Goal: Check status: Check status

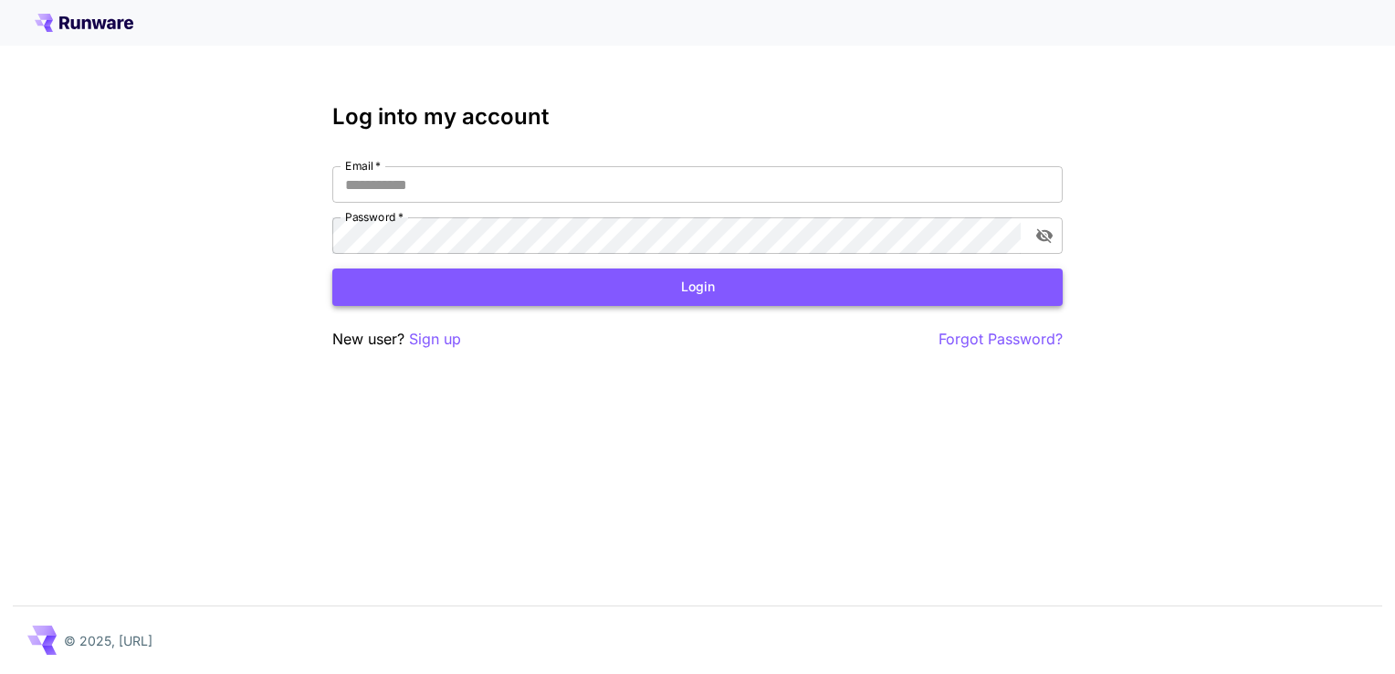
type input "**********"
click at [778, 295] on button "Login" at bounding box center [697, 286] width 731 height 37
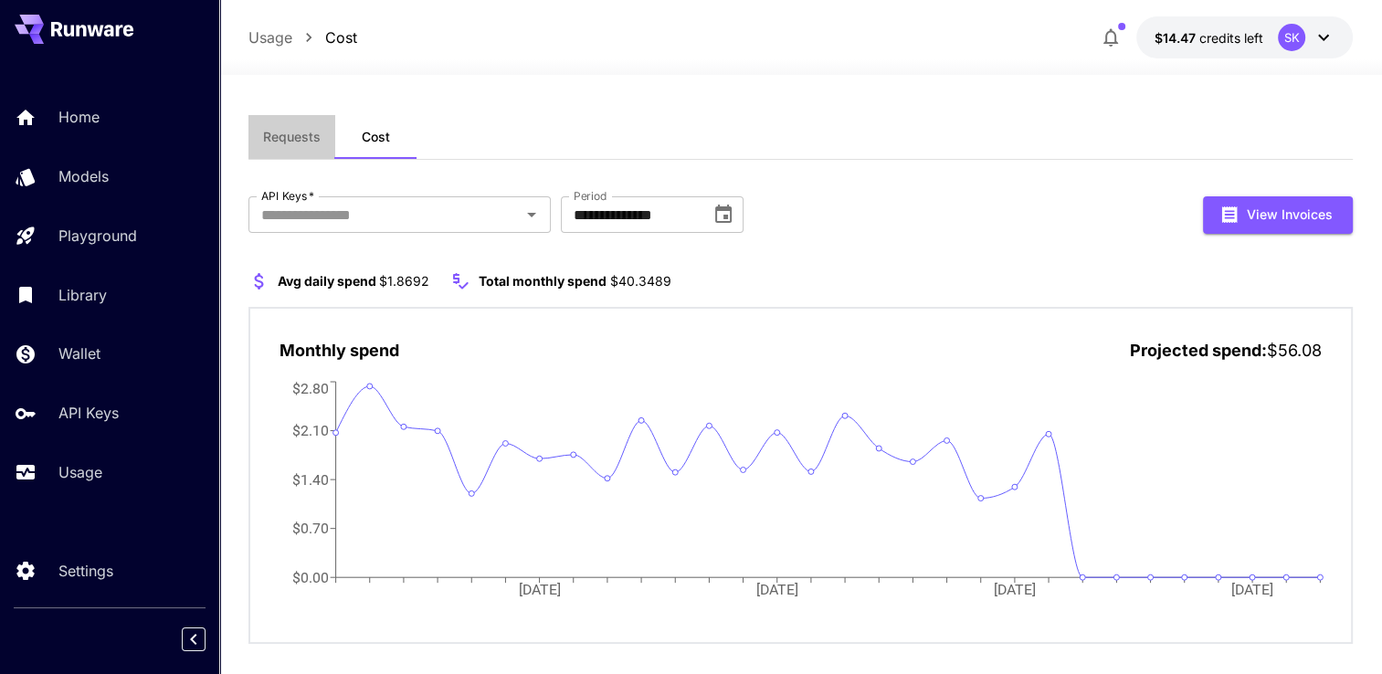
click at [304, 136] on span "Requests" at bounding box center [292, 137] width 58 height 16
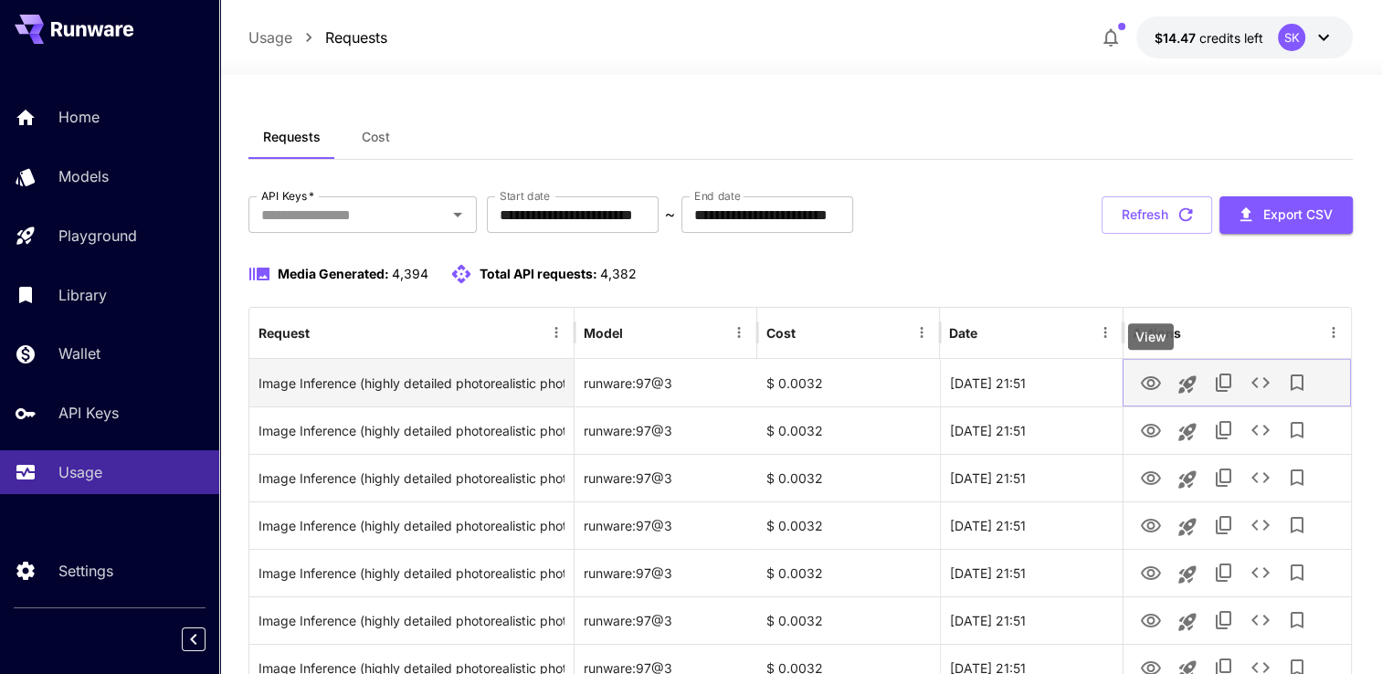
click at [1145, 382] on icon "View" at bounding box center [1151, 384] width 22 height 22
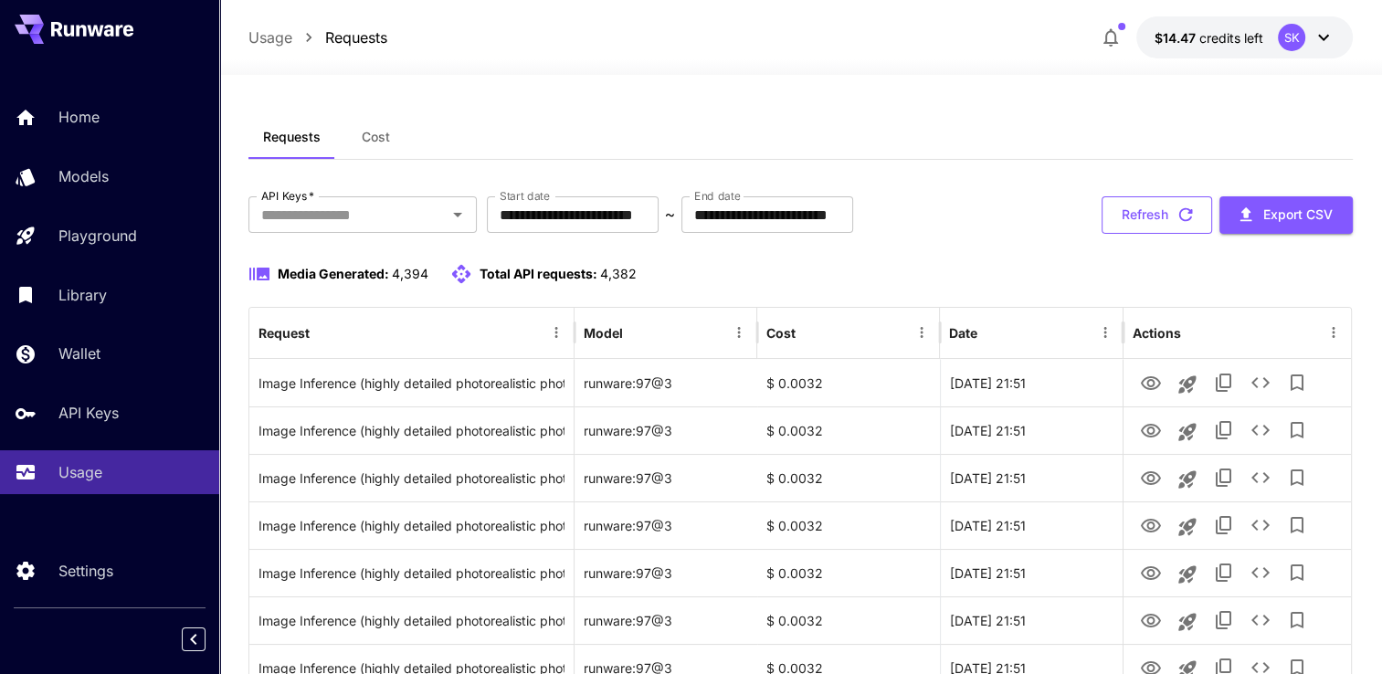
click at [1172, 217] on button "Refresh" at bounding box center [1156, 214] width 110 height 37
click at [1183, 216] on icon "button" at bounding box center [1185, 215] width 20 height 20
click at [136, 467] on div "Usage" at bounding box center [133, 472] width 142 height 22
click at [137, 429] on link "API Keys" at bounding box center [109, 413] width 219 height 45
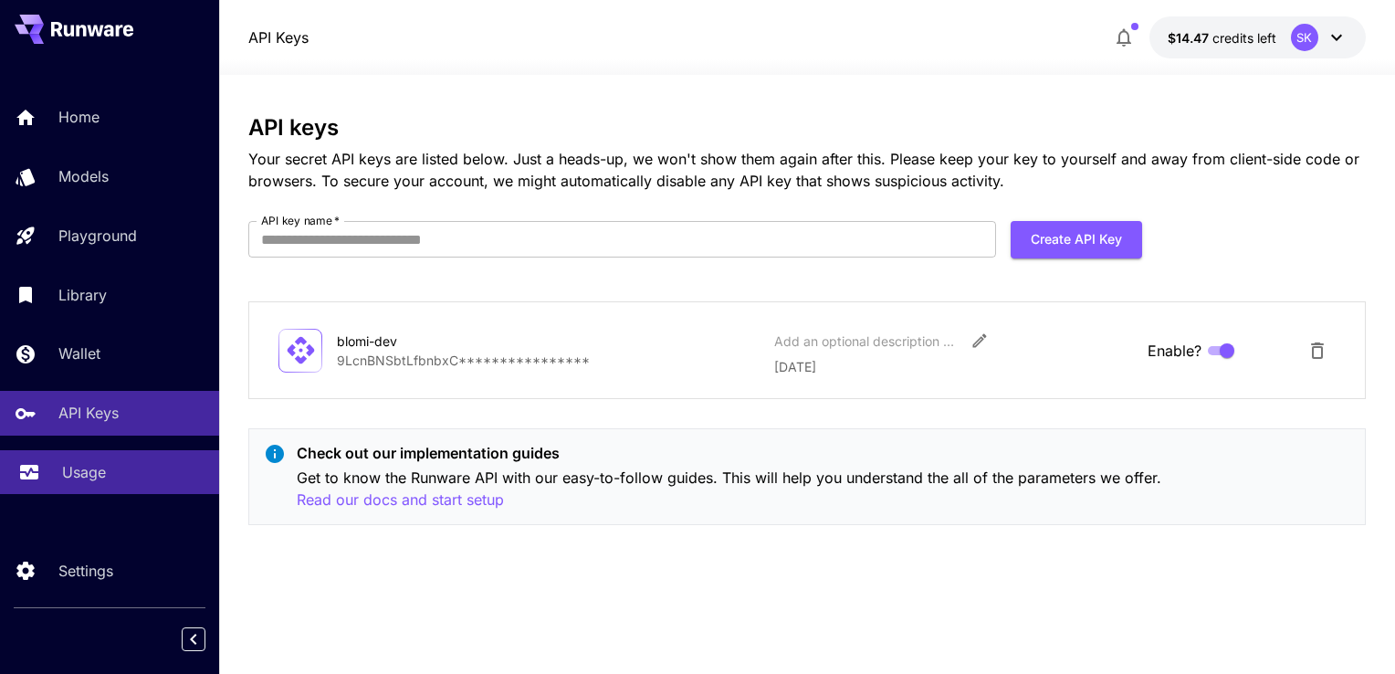
click at [130, 483] on div "Usage" at bounding box center [133, 472] width 142 height 22
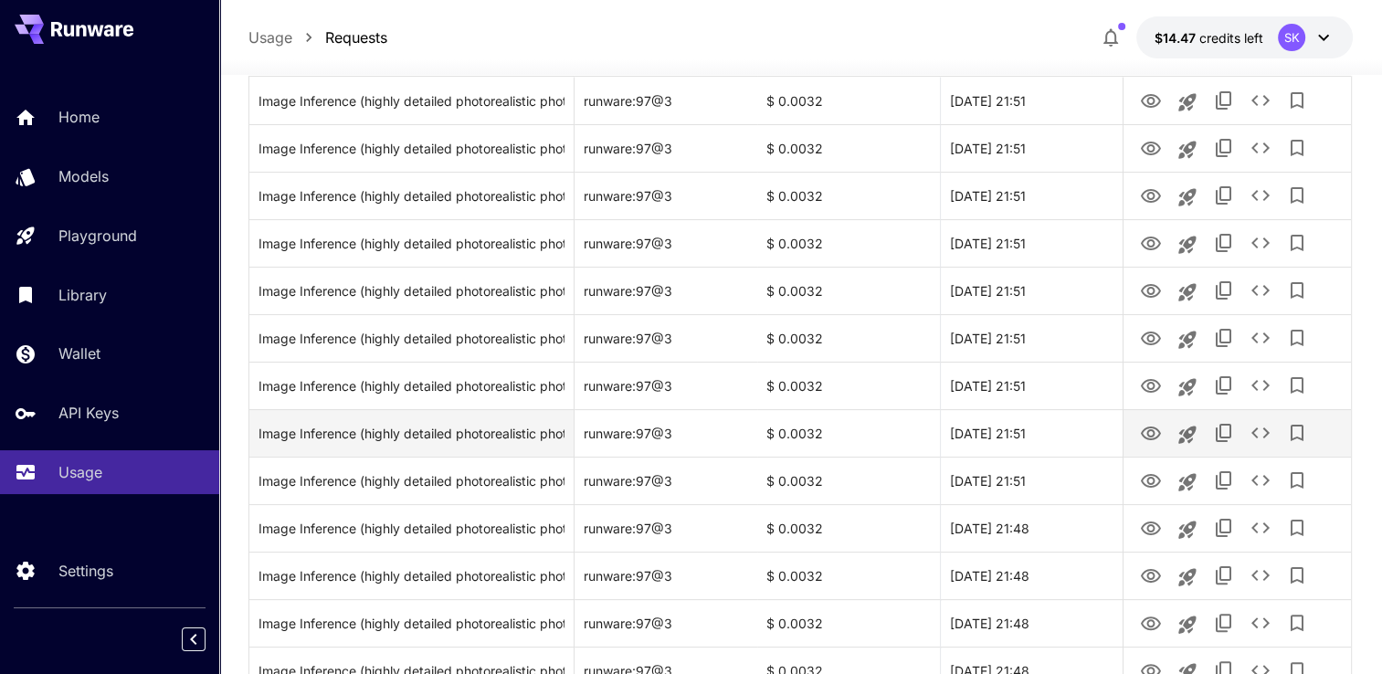
scroll to position [274, 0]
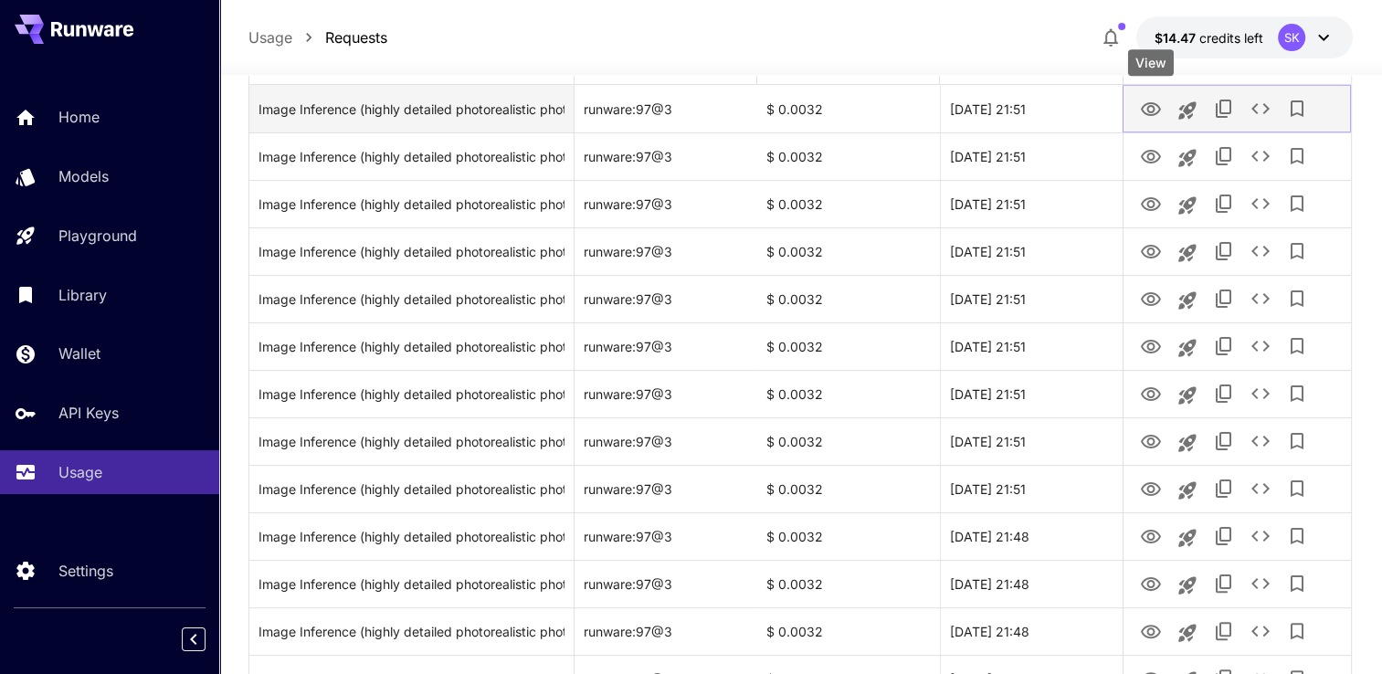
click at [1153, 111] on icon "View" at bounding box center [1151, 110] width 22 height 22
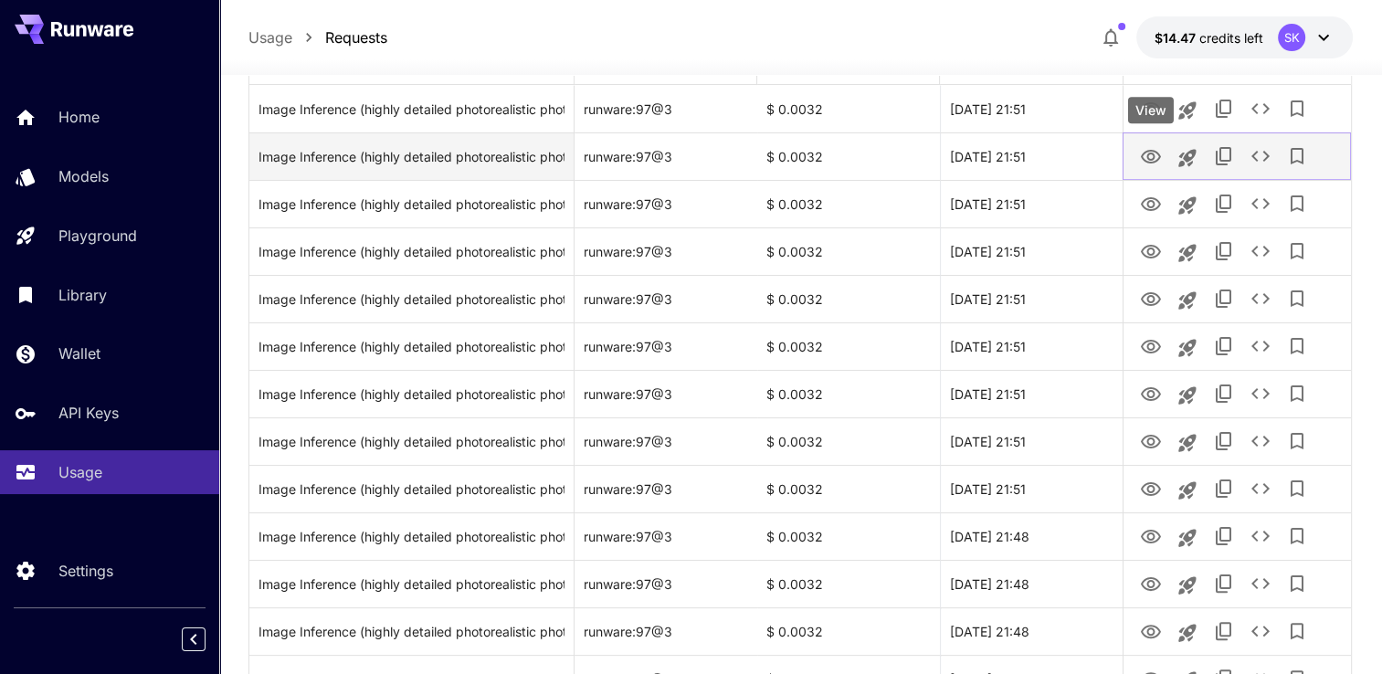
click at [1156, 155] on icon "View" at bounding box center [1151, 157] width 22 height 22
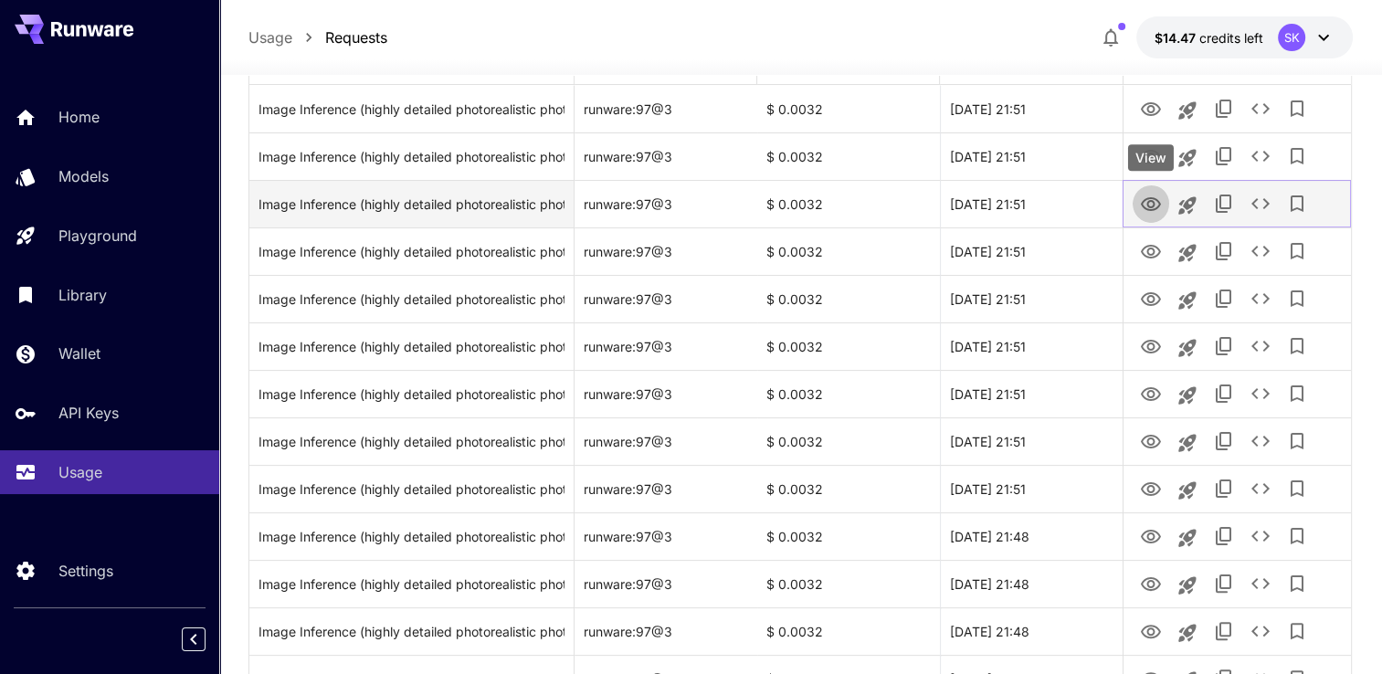
click at [1149, 203] on icon "View" at bounding box center [1151, 205] width 22 height 22
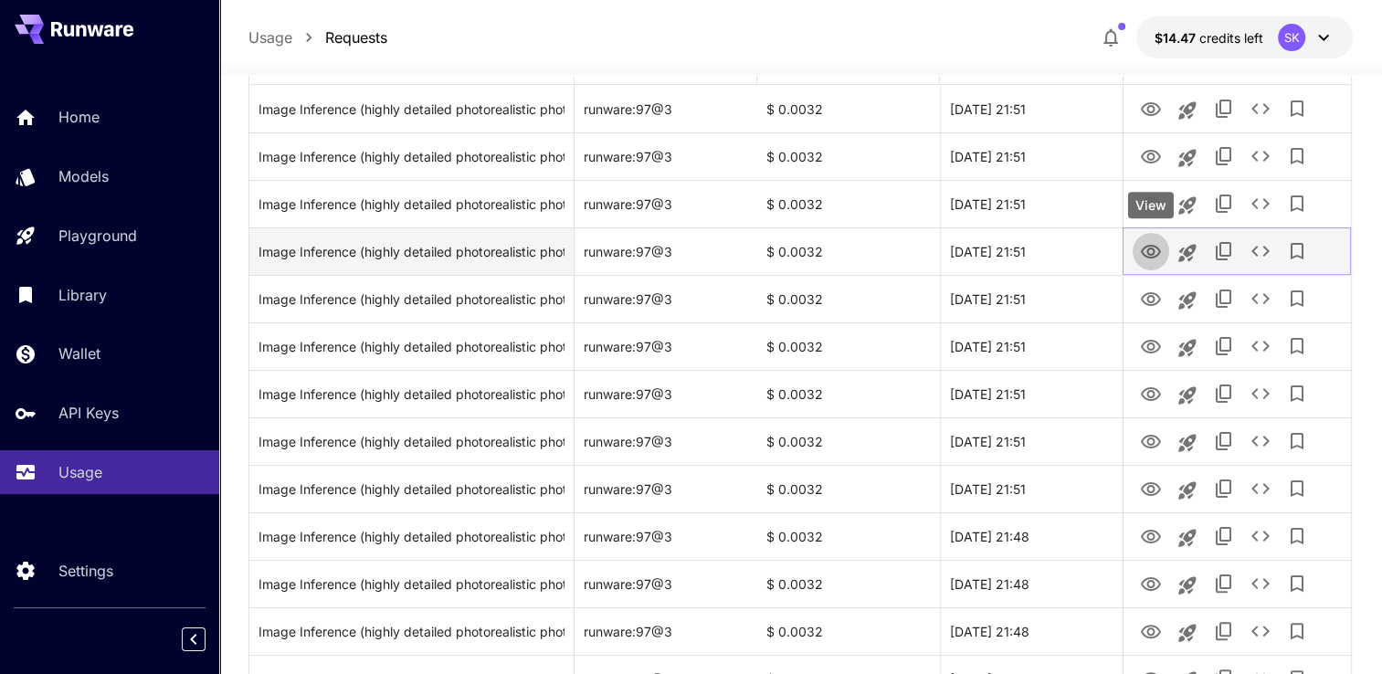
click at [1151, 249] on icon "View" at bounding box center [1151, 252] width 22 height 22
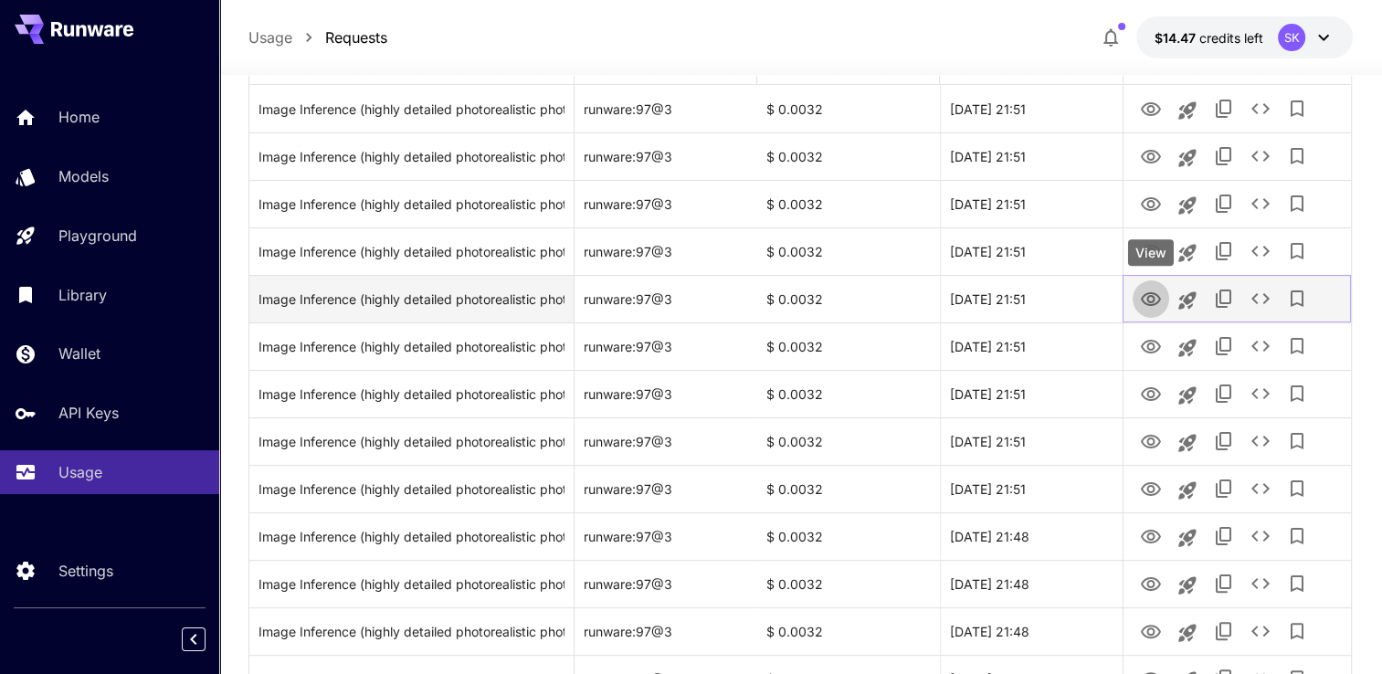
click at [1141, 294] on icon "View" at bounding box center [1151, 300] width 22 height 22
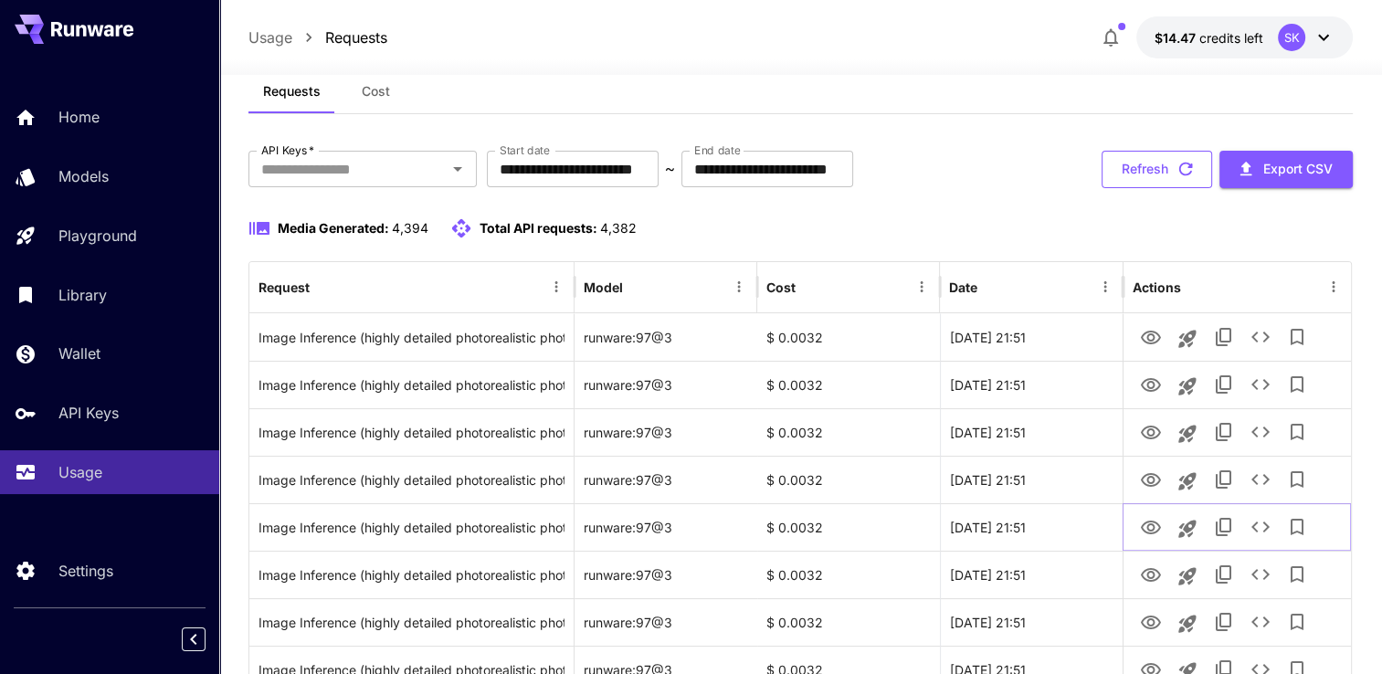
scroll to position [0, 0]
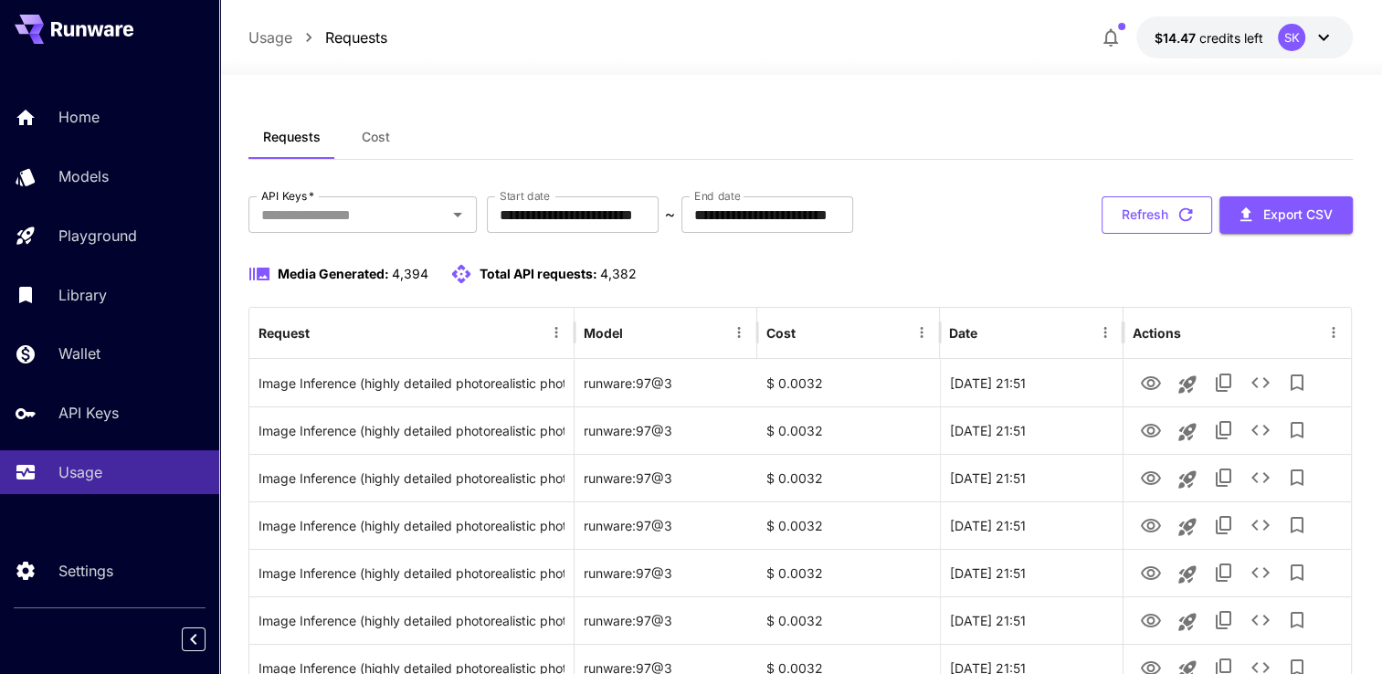
click at [1176, 206] on icon "button" at bounding box center [1185, 215] width 20 height 20
click at [1185, 217] on icon "button" at bounding box center [1185, 215] width 20 height 20
click at [1148, 220] on button "Refresh" at bounding box center [1156, 214] width 110 height 37
click at [1140, 209] on button "Refresh" at bounding box center [1156, 214] width 110 height 37
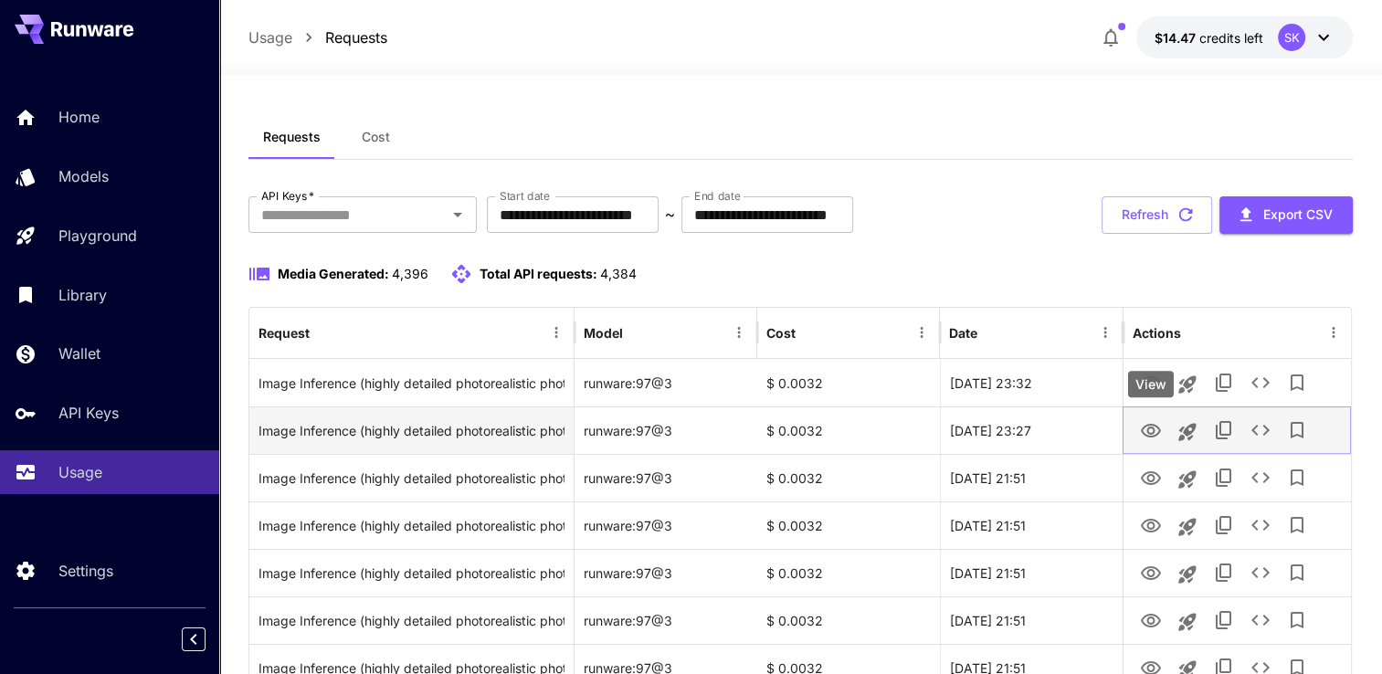
click at [1154, 426] on icon "View" at bounding box center [1150, 431] width 20 height 14
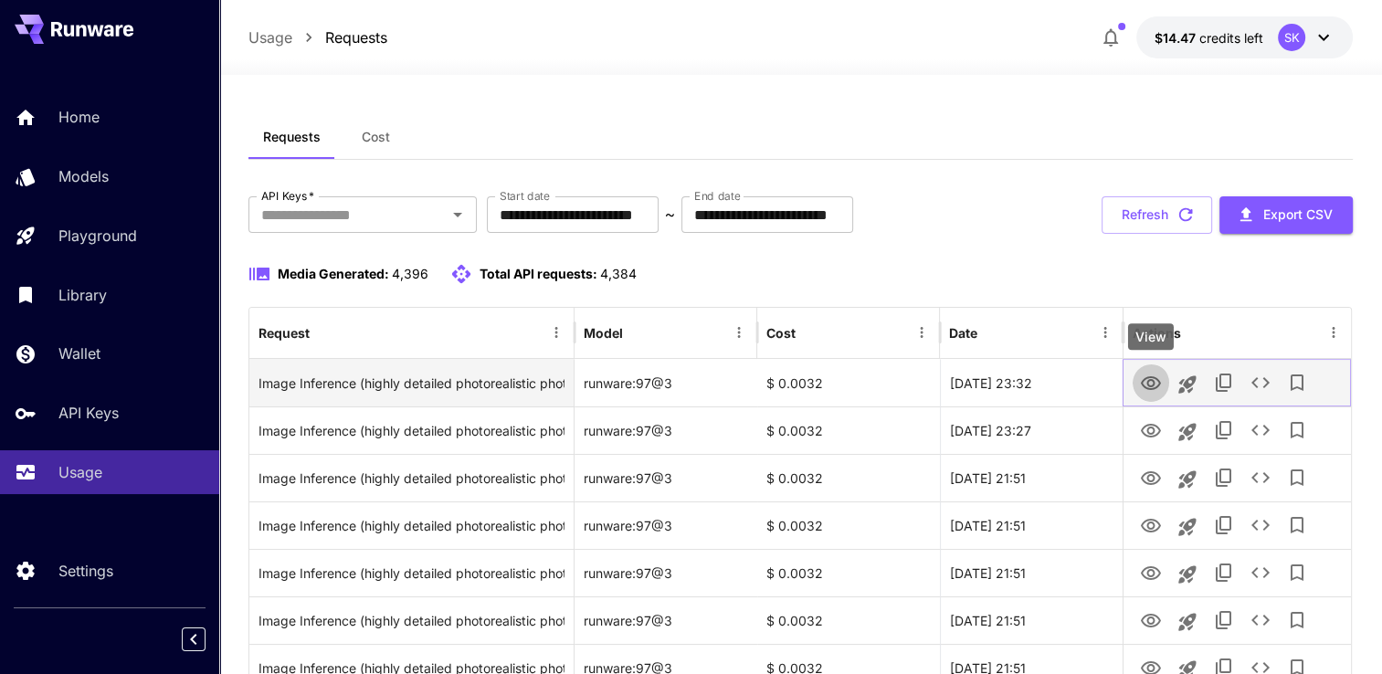
click at [1154, 382] on icon "View" at bounding box center [1150, 383] width 20 height 14
